Goal: Information Seeking & Learning: Learn about a topic

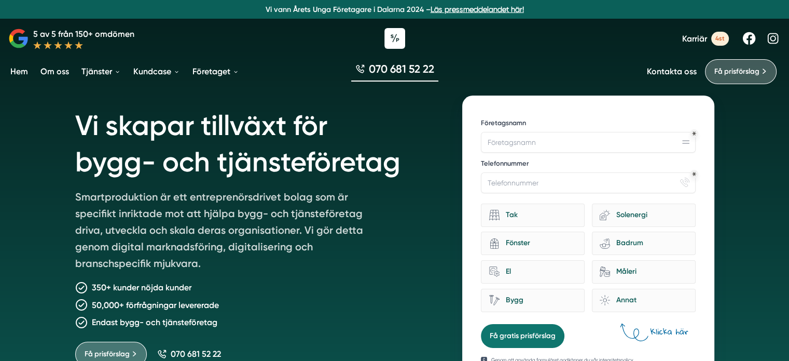
click at [452, 12] on link "Läs pressmeddelandet här!" at bounding box center [477, 9] width 93 height 8
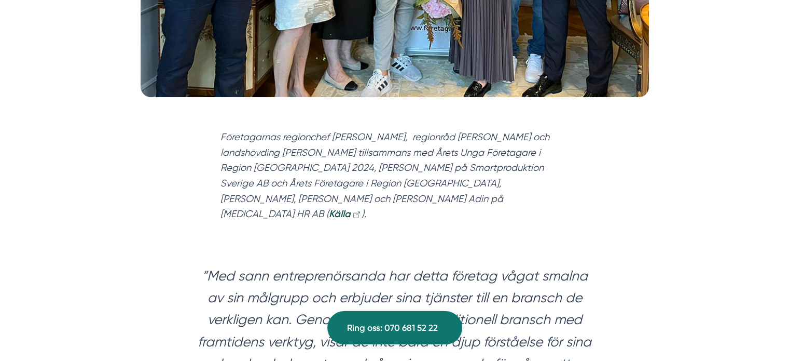
scroll to position [471, 0]
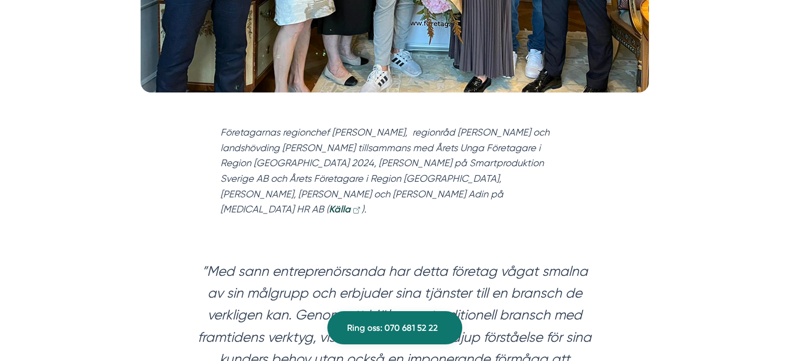
click at [340, 157] on em "Företagarnas regionchef Johan Södergren, regionråd Birgitta Sacrédeus och lands…" at bounding box center [385, 171] width 329 height 88
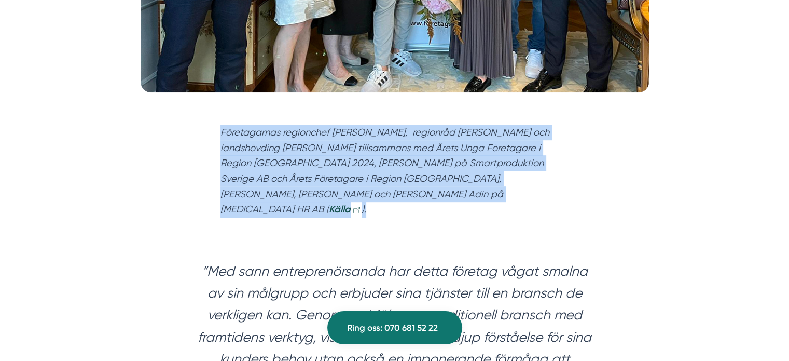
click at [340, 157] on em "Företagarnas regionchef Johan Södergren, regionråd Birgitta Sacrédeus och lands…" at bounding box center [385, 171] width 329 height 88
click at [368, 208] on div "Företagarnas regionchef Johan Södergren, regionråd Birgitta Sacrédeus och lands…" at bounding box center [395, 174] width 399 height 130
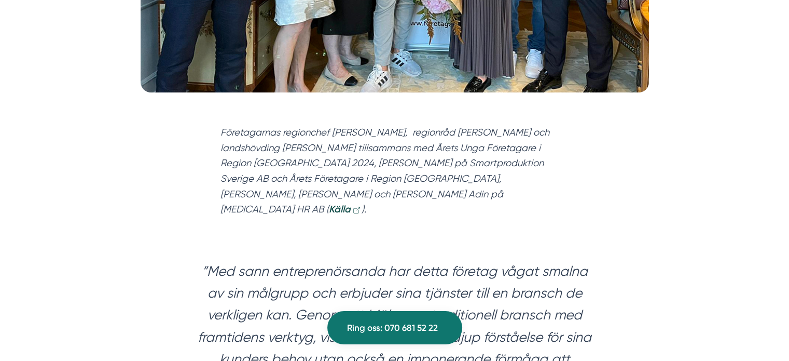
click at [381, 165] on em "Företagarnas regionchef Johan Södergren, regionråd Birgitta Sacrédeus och lands…" at bounding box center [385, 171] width 329 height 88
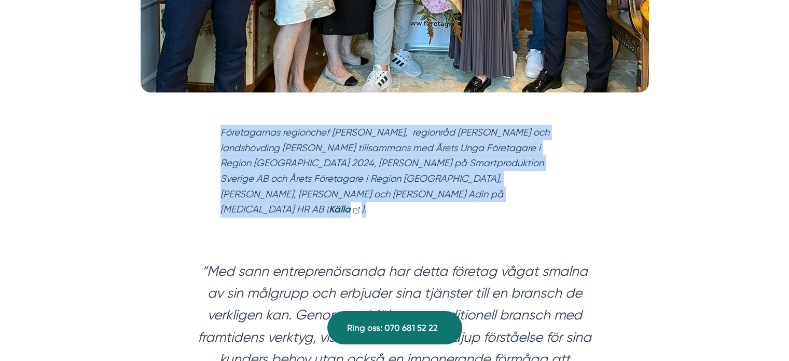
click at [381, 165] on em "Företagarnas regionchef Johan Södergren, regionråd Birgitta Sacrédeus och lands…" at bounding box center [385, 171] width 329 height 88
click at [380, 207] on div "Företagarnas regionchef Johan Södergren, regionråd Birgitta Sacrédeus och lands…" at bounding box center [395, 174] width 399 height 130
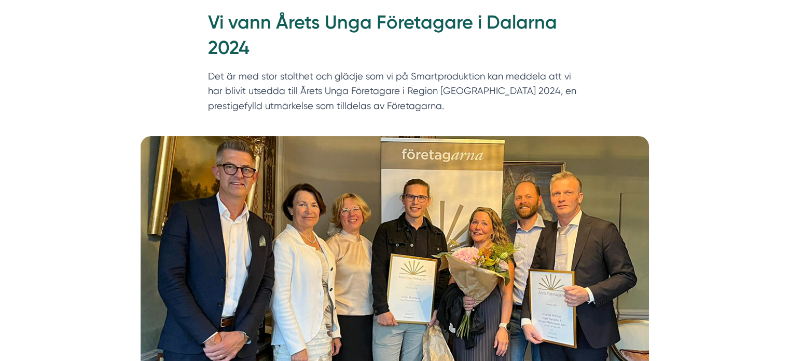
scroll to position [0, 0]
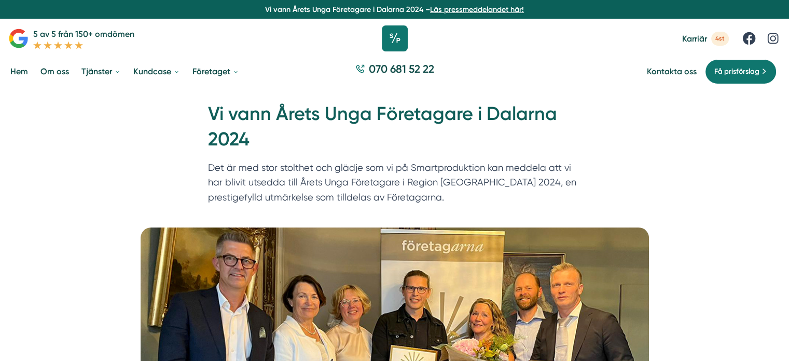
click at [398, 35] on icon at bounding box center [395, 38] width 26 height 26
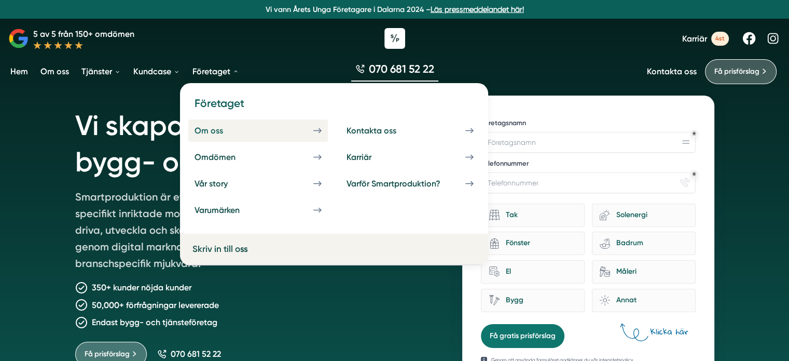
click at [214, 126] on div "Om oss" at bounding box center [221, 131] width 53 height 10
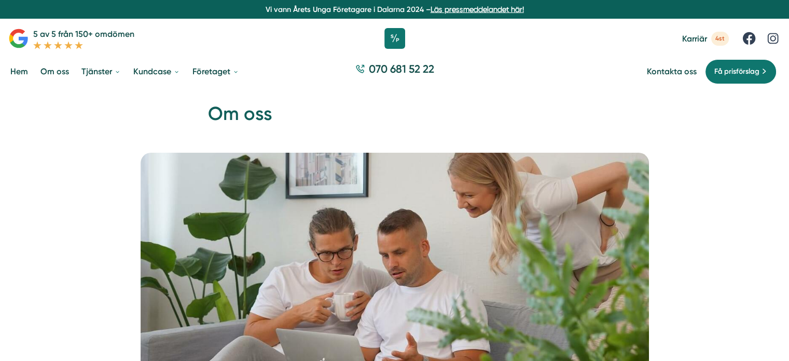
click at [214, 126] on h1 "Om oss" at bounding box center [395, 118] width 374 height 34
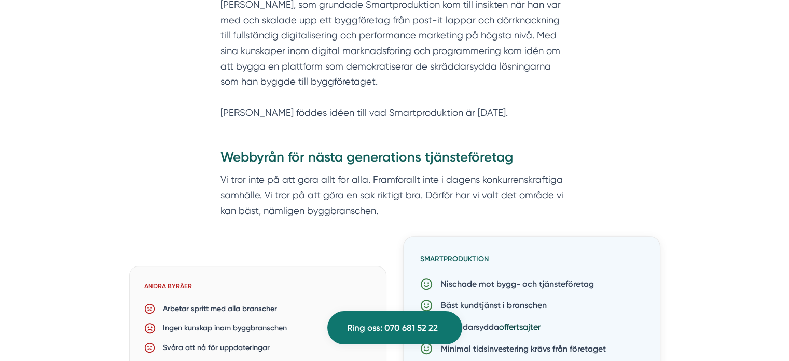
scroll to position [600, 0]
click at [271, 175] on p "Vi tror inte på att göra allt för alla. Framförallt inte i dagens konkurrenskra…" at bounding box center [395, 194] width 349 height 46
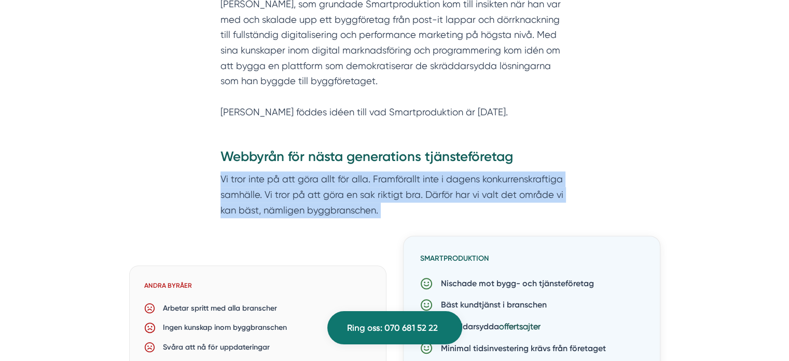
click at [271, 175] on p "Vi tror inte på att göra allt för alla. Framförallt inte i dagens konkurrenskra…" at bounding box center [395, 194] width 349 height 46
click at [278, 195] on p "Vi tror inte på att göra allt för alla. Framförallt inte i dagens konkurrenskra…" at bounding box center [395, 194] width 349 height 46
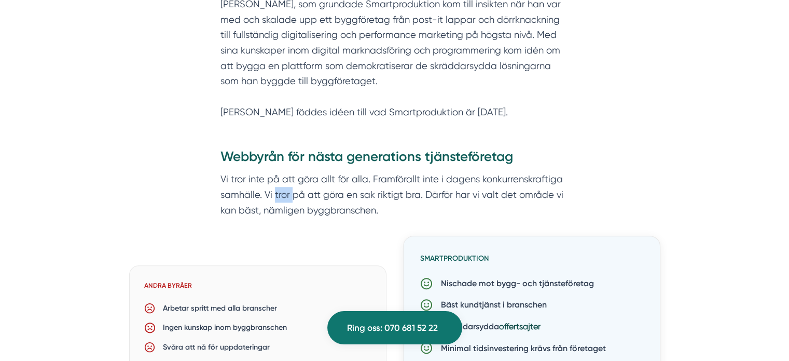
click at [278, 195] on p "Vi tror inte på att göra allt för alla. Framförallt inte i dagens konkurrenskra…" at bounding box center [395, 194] width 349 height 46
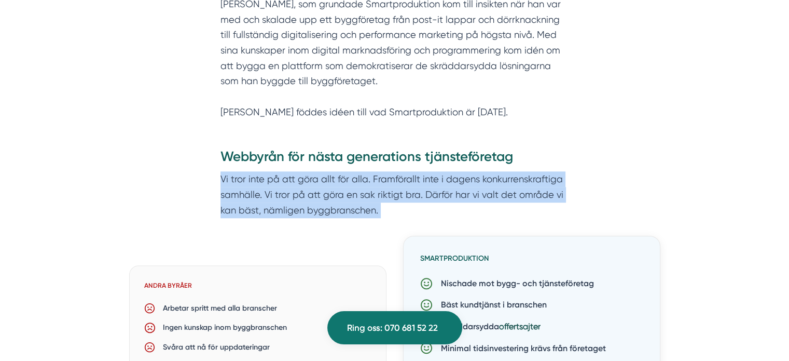
click at [278, 195] on p "Vi tror inte på att göra allt för alla. Framförallt inte i dagens konkurrenskra…" at bounding box center [395, 194] width 349 height 46
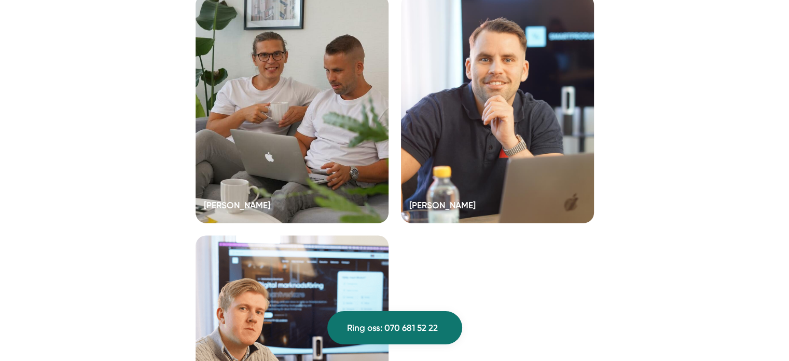
scroll to position [2077, 0]
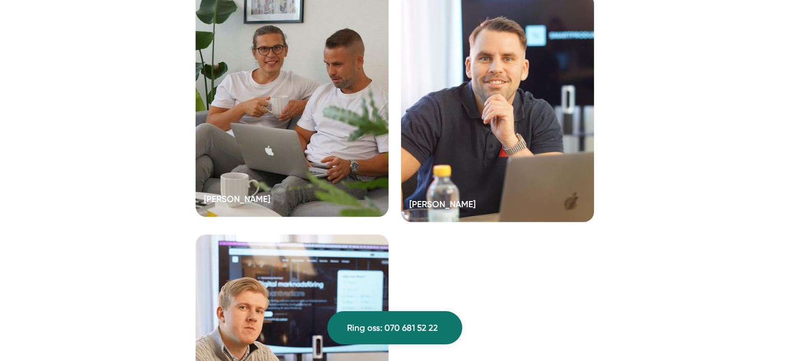
click at [257, 120] on div at bounding box center [292, 103] width 193 height 228
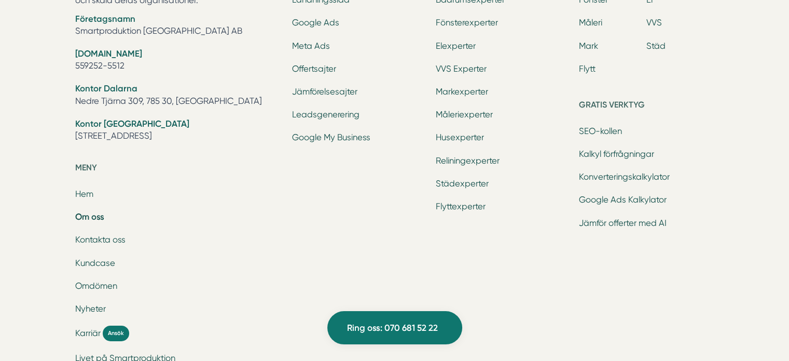
scroll to position [3367, 0]
click at [119, 141] on li "Kontor Stockholm Tellusborgsvägen 67, 126 29, Hägersten" at bounding box center [177, 130] width 205 height 26
copy div "[STREET_ADDRESS]"
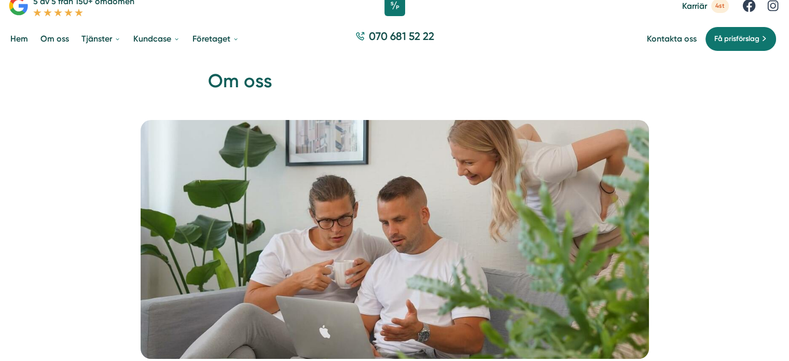
scroll to position [0, 0]
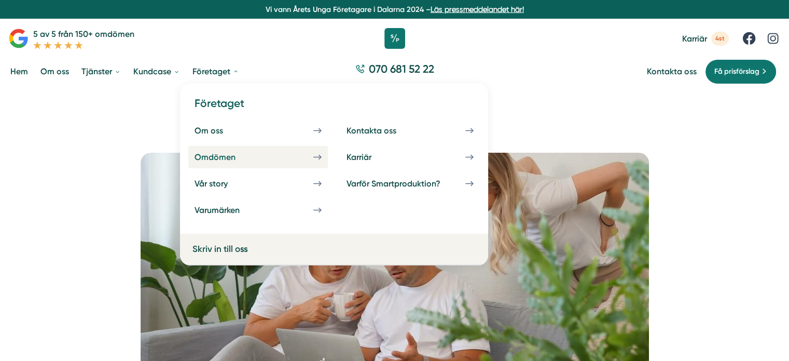
click at [218, 155] on div "Omdömen" at bounding box center [228, 157] width 66 height 10
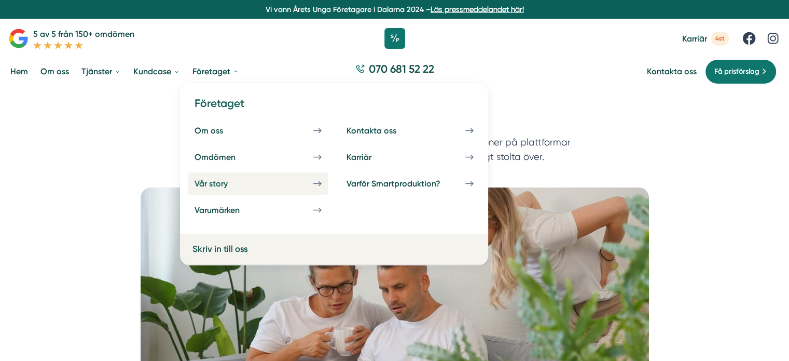
click at [210, 183] on div "Vår story" at bounding box center [224, 184] width 58 height 10
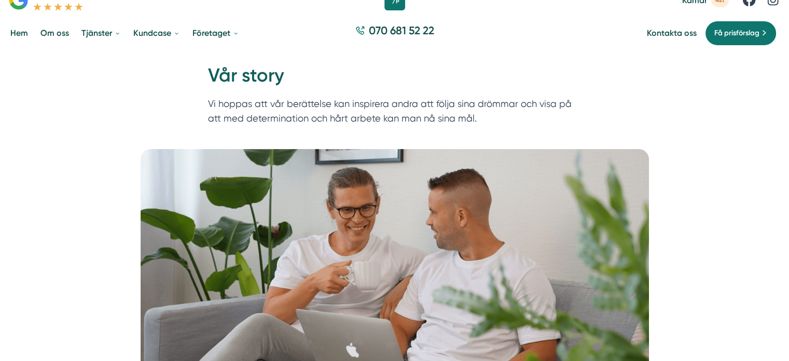
scroll to position [37, 0]
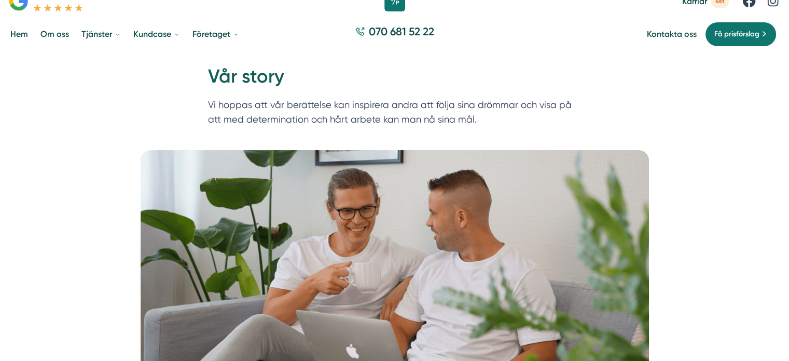
click at [268, 124] on p "Vi hoppas att vår berättelse kan inspirera andra att följa sina drömmar och vis…" at bounding box center [395, 115] width 374 height 35
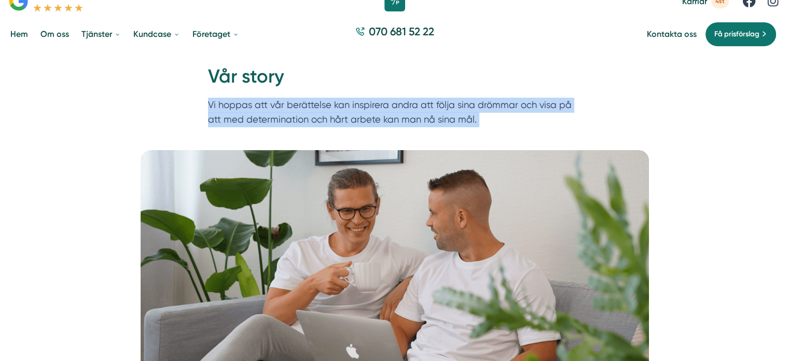
click at [268, 124] on p "Vi hoppas att vår berättelse kan inspirera andra att följa sina drömmar och vis…" at bounding box center [395, 115] width 374 height 35
click at [127, 186] on picture at bounding box center [394, 269] width 764 height 239
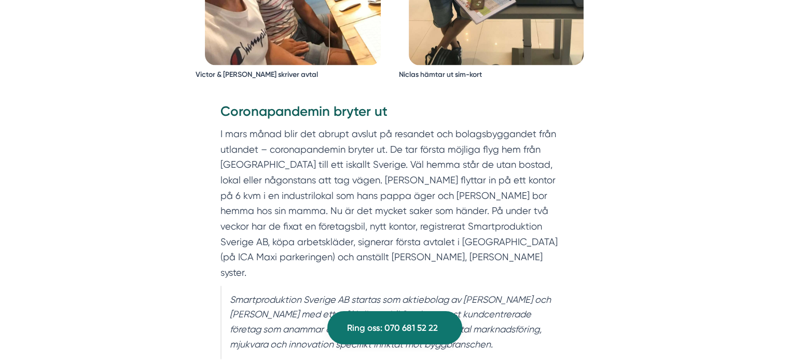
scroll to position [1644, 0]
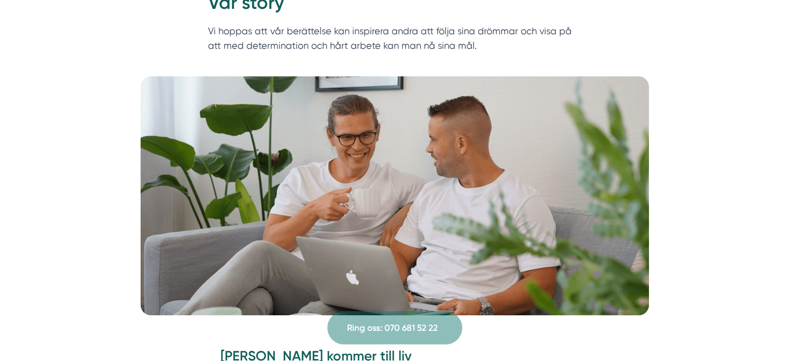
scroll to position [0, 0]
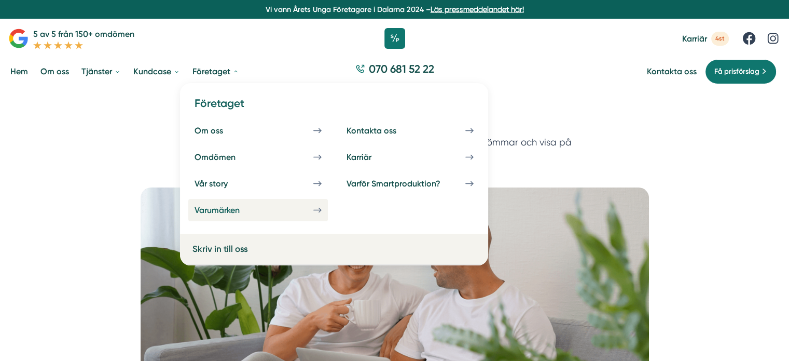
click at [218, 209] on div "Varumärken" at bounding box center [230, 210] width 70 height 10
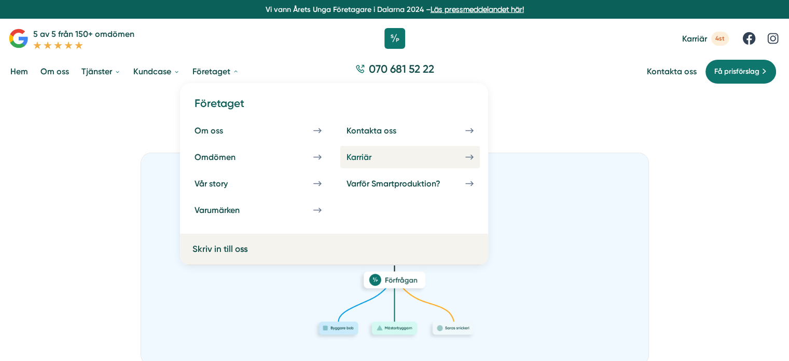
click at [353, 151] on link "Karriär" at bounding box center [410, 157] width 140 height 22
